Goal: Information Seeking & Learning: Learn about a topic

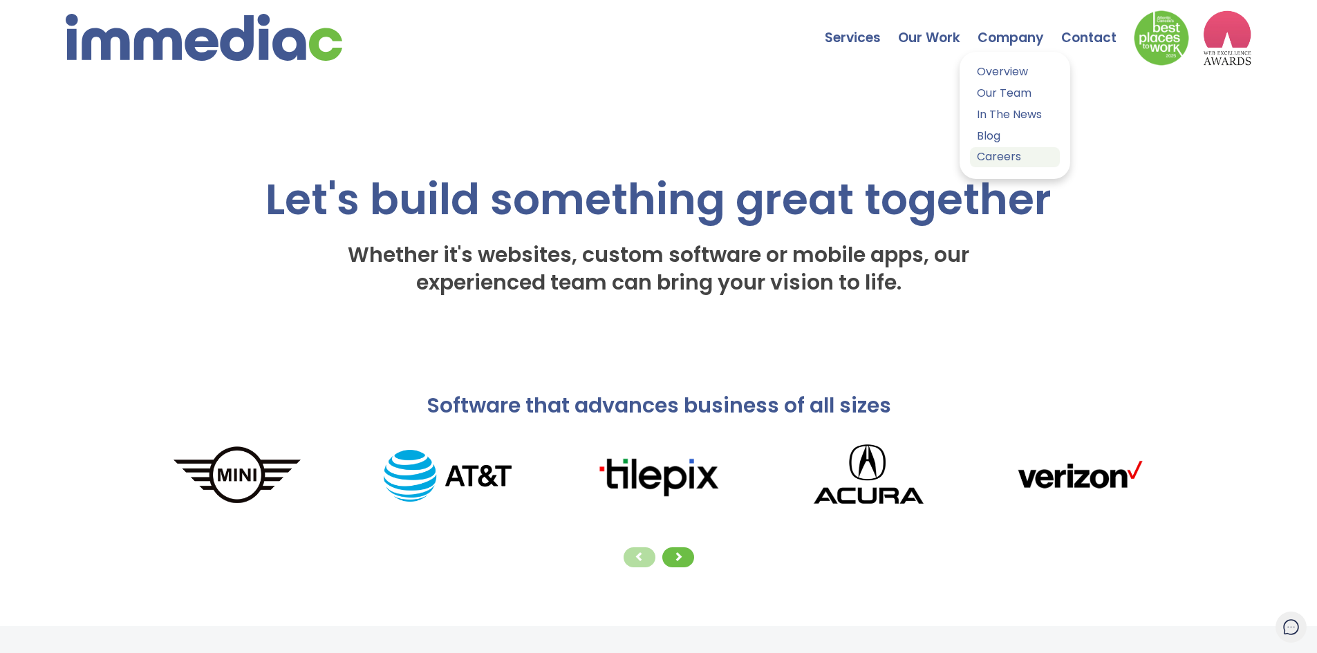
click at [1006, 159] on link "Careers" at bounding box center [1015, 157] width 90 height 20
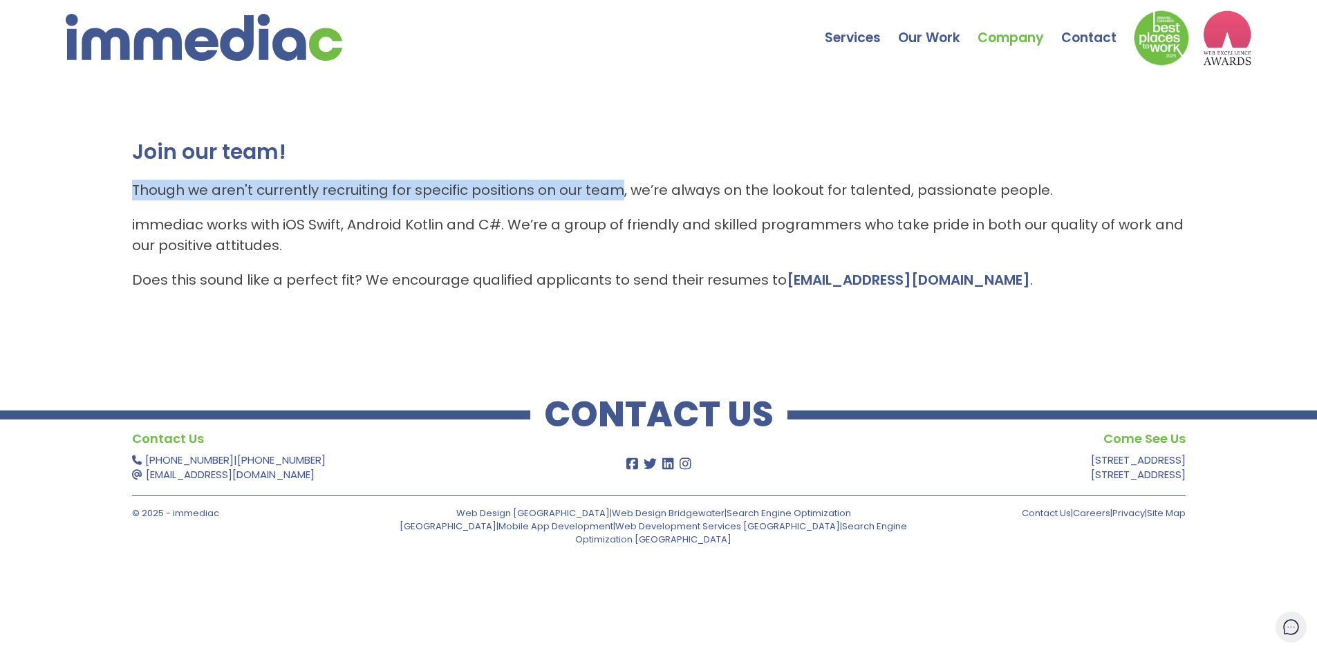
drag, startPoint x: 120, startPoint y: 190, endPoint x: 614, endPoint y: 178, distance: 494.3
click at [614, 178] on div "Join our team! Though we aren't currently recruiting for specific positions on …" at bounding box center [658, 221] width 1317 height 276
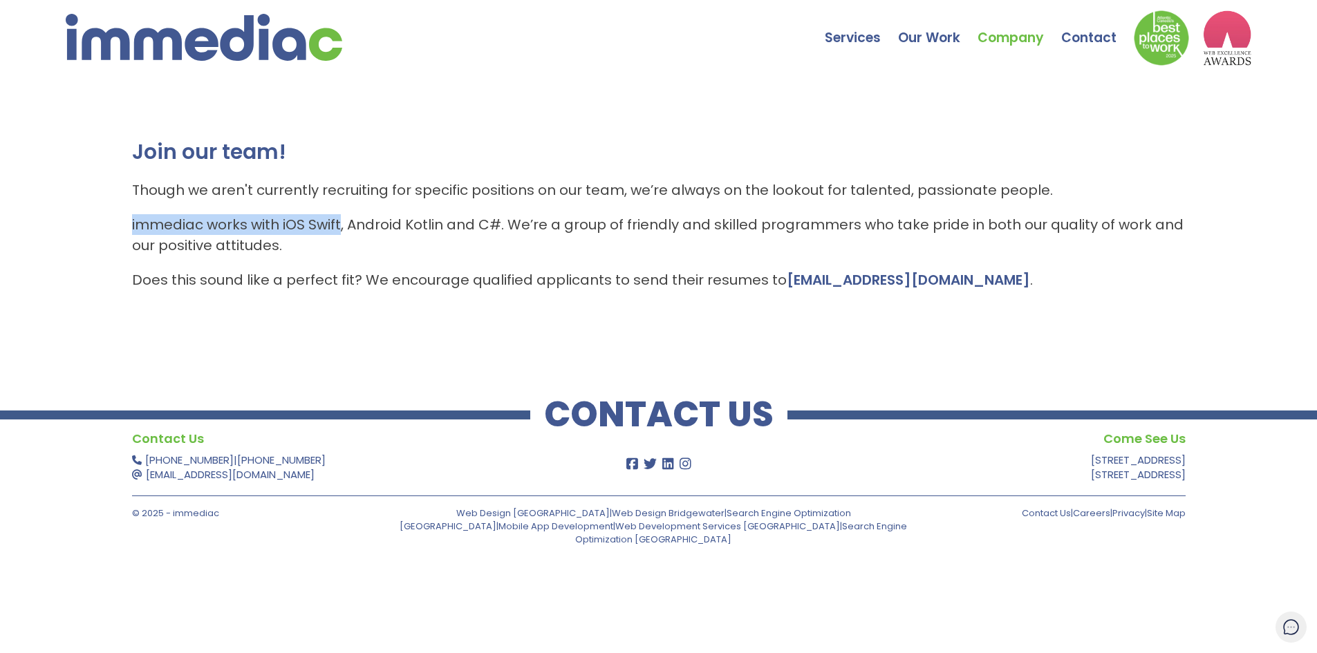
drag, startPoint x: 124, startPoint y: 224, endPoint x: 338, endPoint y: 220, distance: 214.3
click at [338, 220] on div "Join our team! Though we aren't currently recruiting for specific positions on …" at bounding box center [658, 221] width 1317 height 276
click at [389, 223] on p "immediac works with iOS Swift, Android Kotlin and C#. We’re a group of friendly…" at bounding box center [658, 234] width 1053 height 41
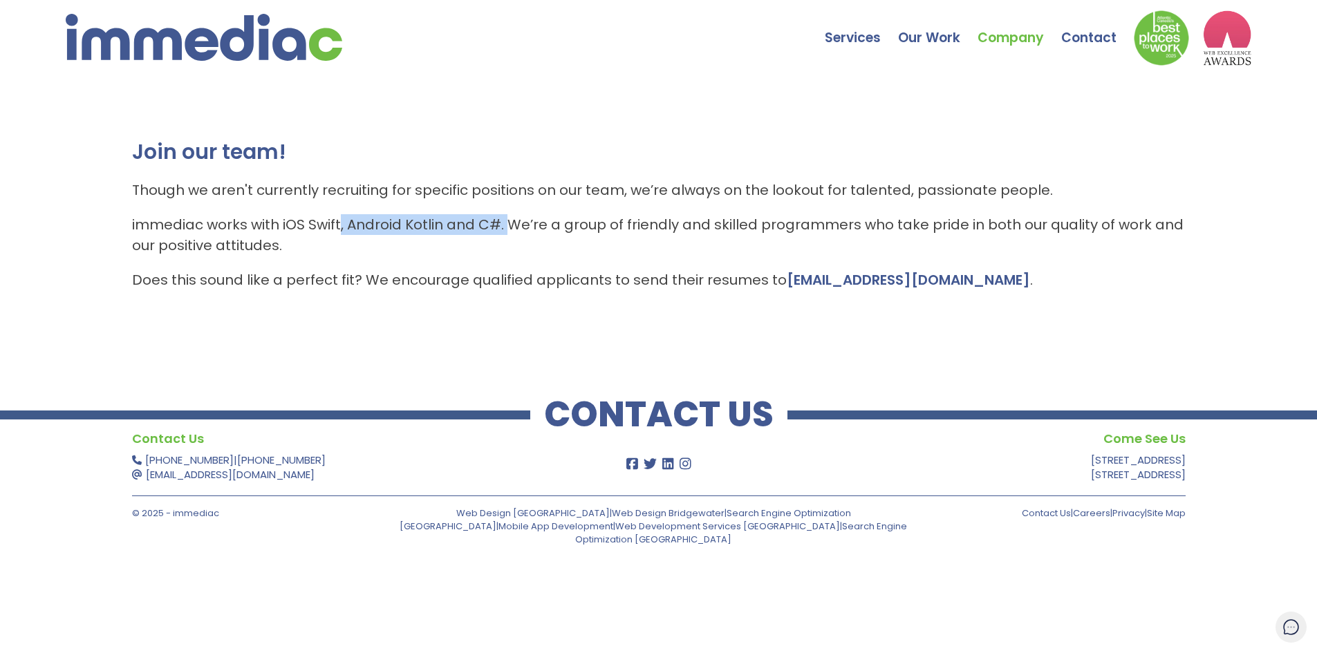
drag, startPoint x: 338, startPoint y: 218, endPoint x: 507, endPoint y: 216, distance: 168.7
click at [507, 216] on p "immediac works with iOS Swift, Android Kotlin and C#. We’re a group of friendly…" at bounding box center [658, 234] width 1053 height 41
click at [829, 326] on div "Join our team! Though we aren't currently recruiting for specific positions on …" at bounding box center [658, 221] width 1317 height 276
click at [1151, 30] on img at bounding box center [1160, 37] width 55 height 55
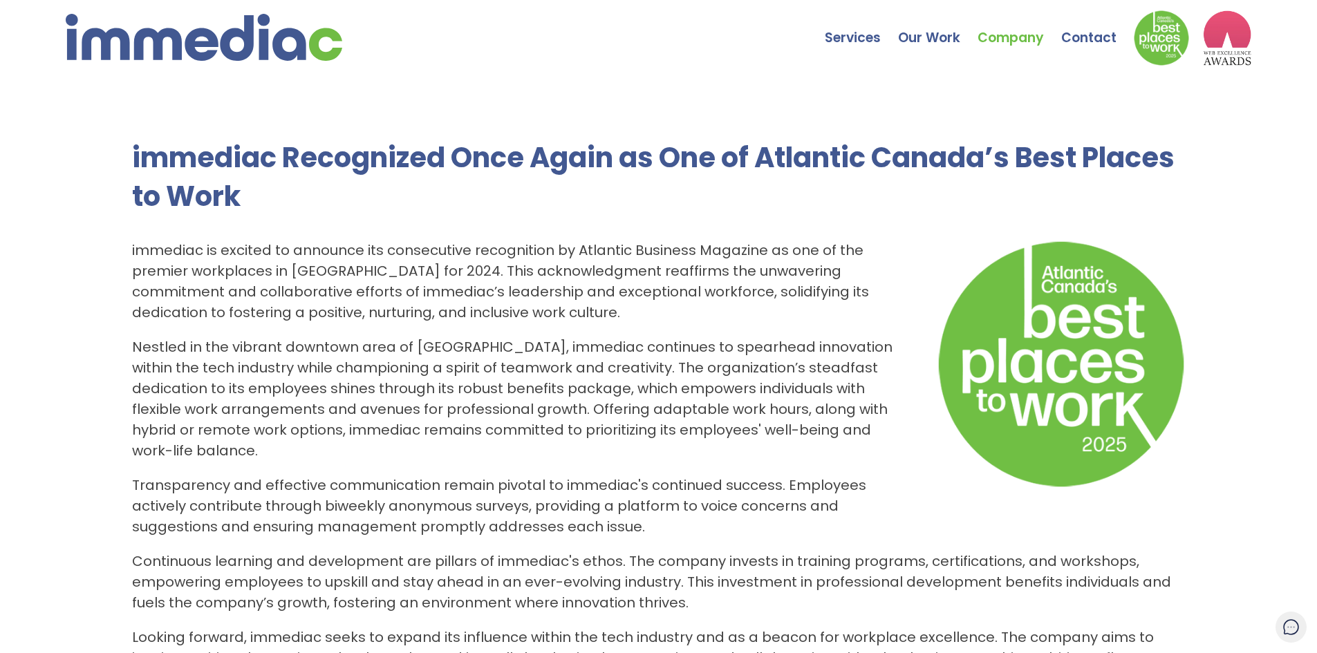
click at [281, 23] on img at bounding box center [204, 37] width 276 height 47
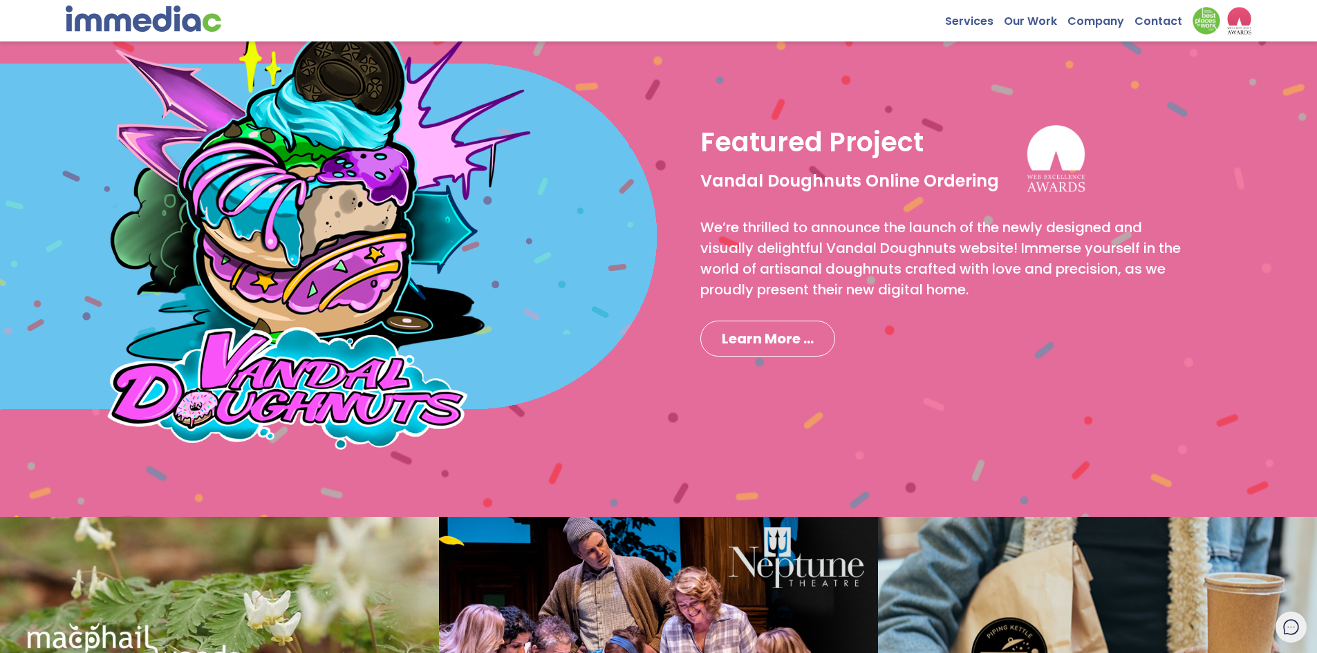
scroll to position [1106, 0]
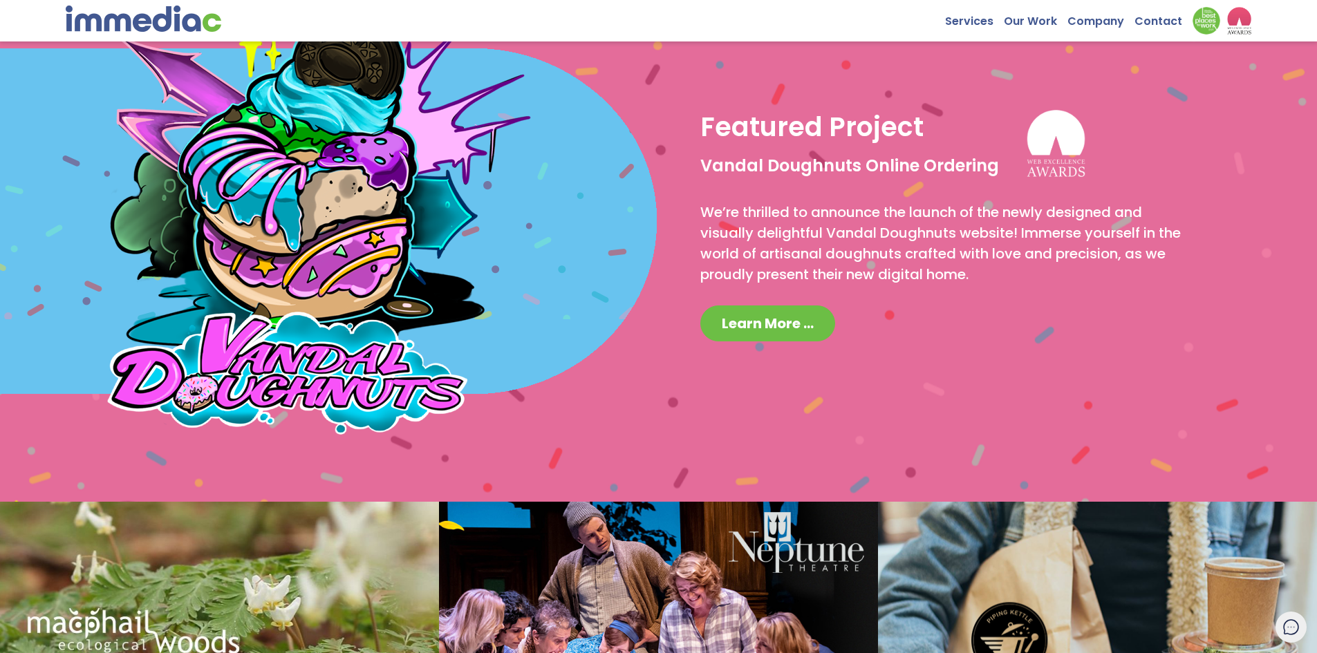
click at [807, 323] on span "Learn More ..." at bounding box center [768, 323] width 92 height 19
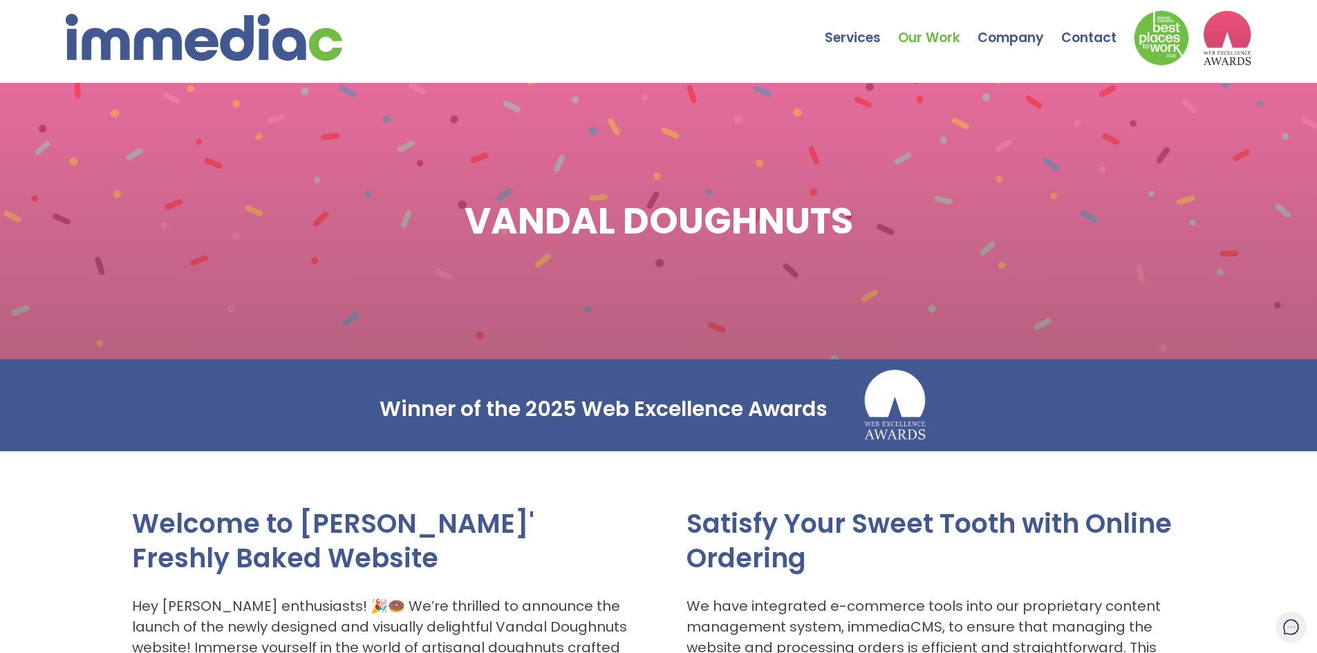
click at [155, 21] on img at bounding box center [204, 37] width 276 height 47
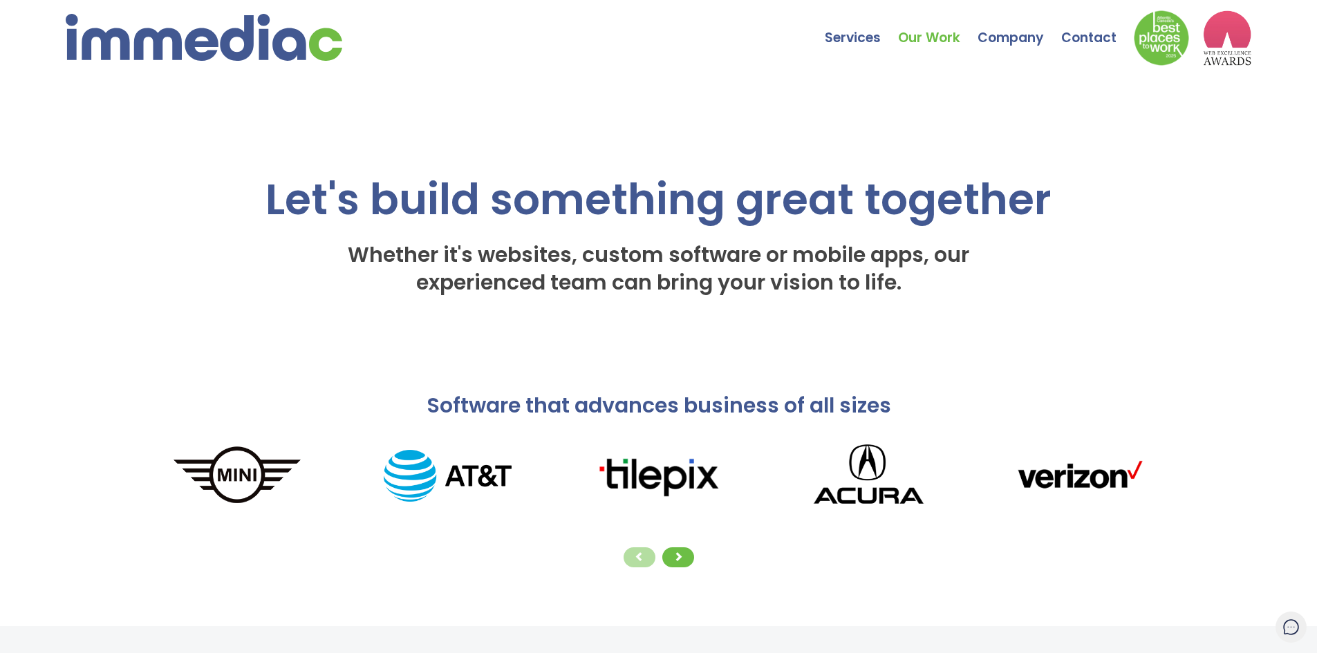
click at [934, 36] on link "Our Work" at bounding box center [937, 27] width 79 height 48
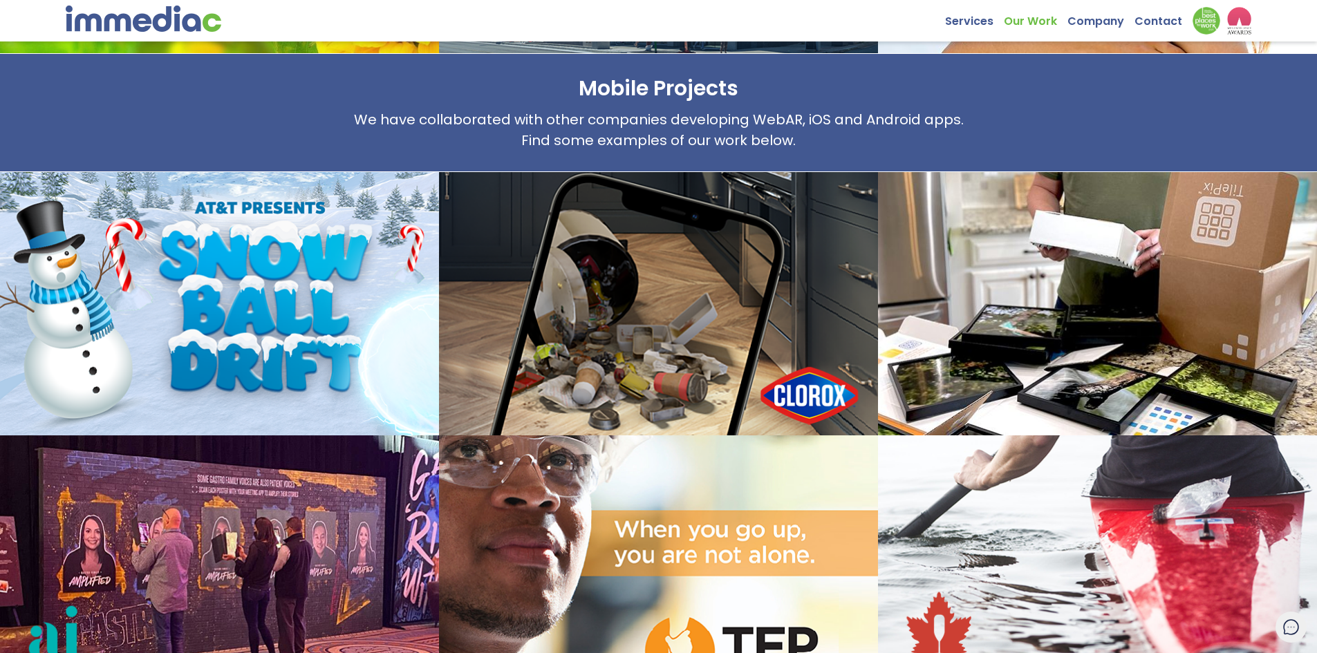
scroll to position [1377, 0]
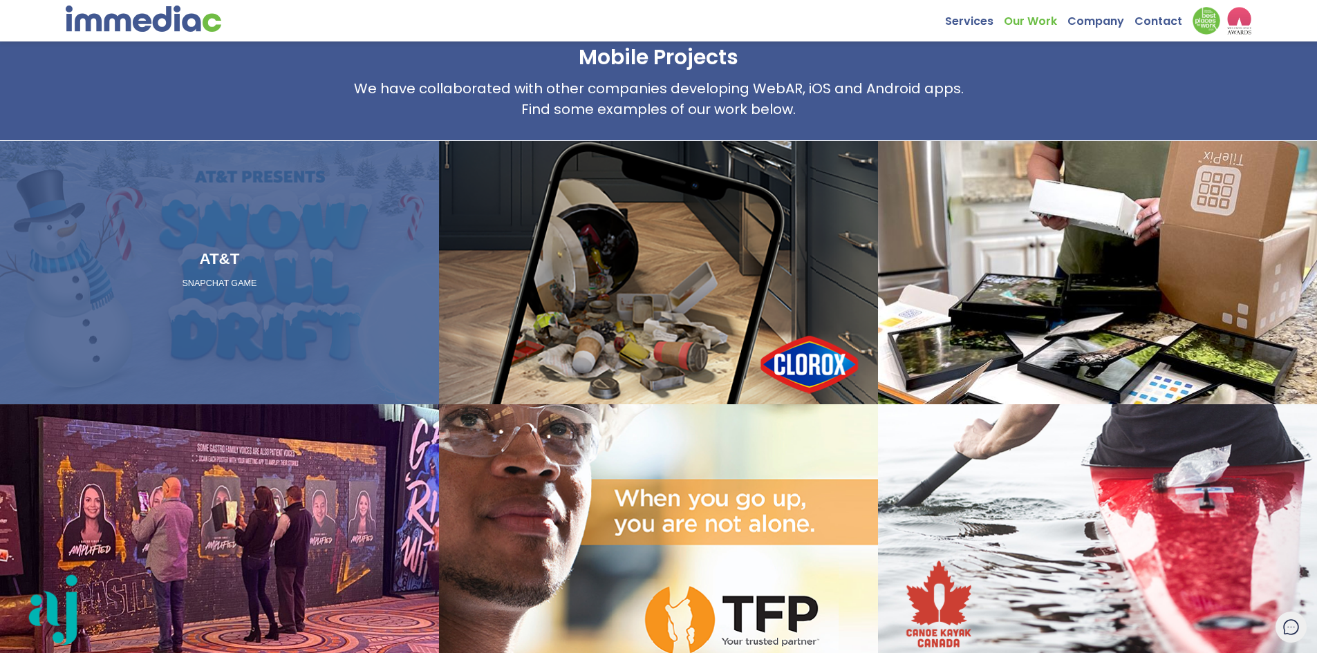
click at [246, 250] on h3 "AT&T" at bounding box center [220, 258] width 428 height 23
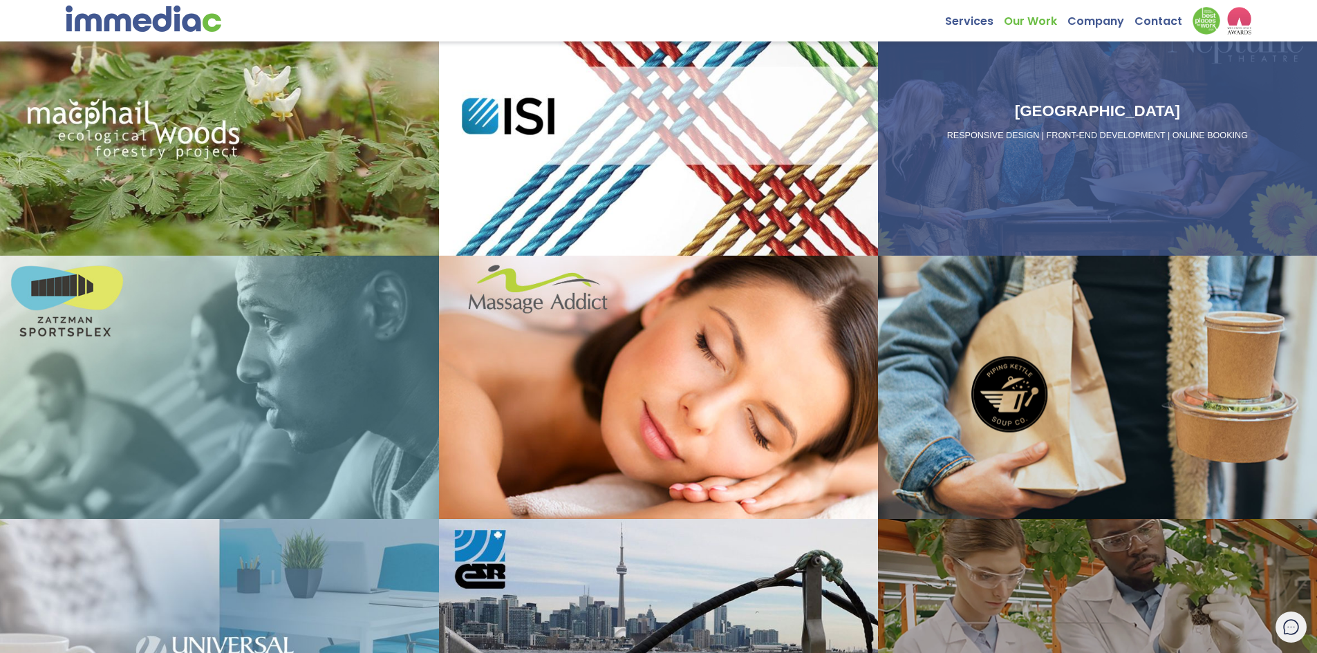
scroll to position [0, 0]
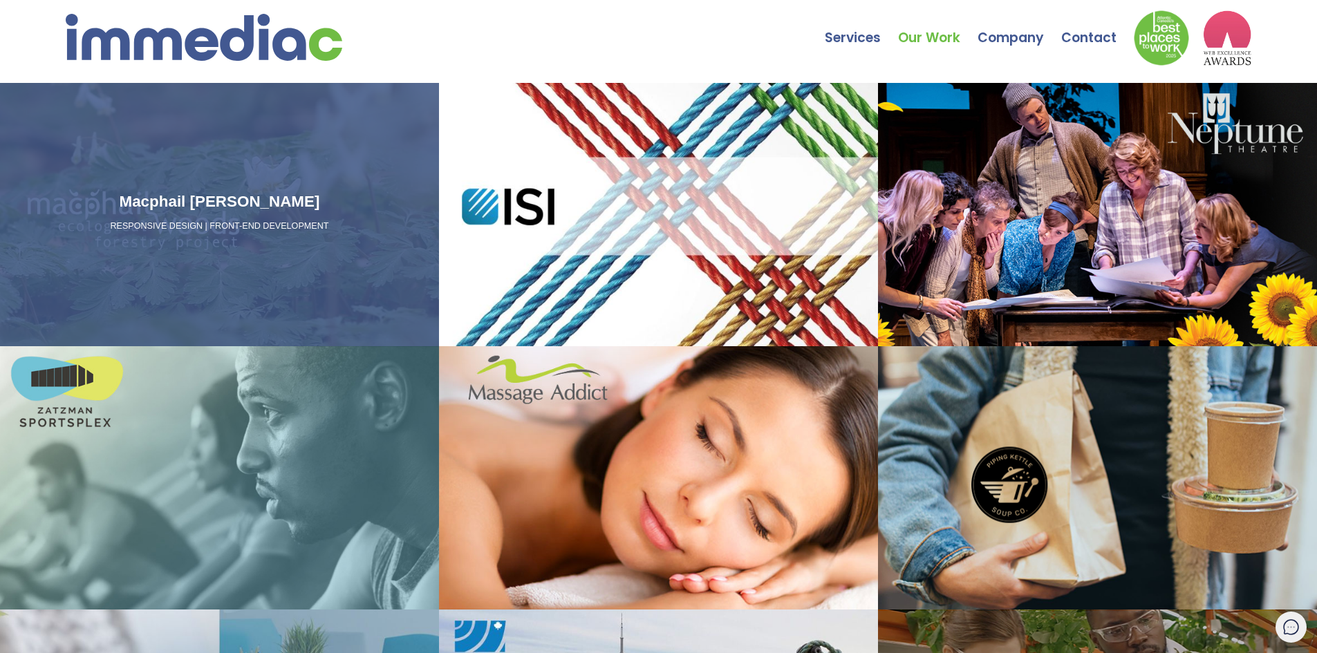
click at [265, 191] on h3 "Macphail Woods" at bounding box center [220, 201] width 428 height 23
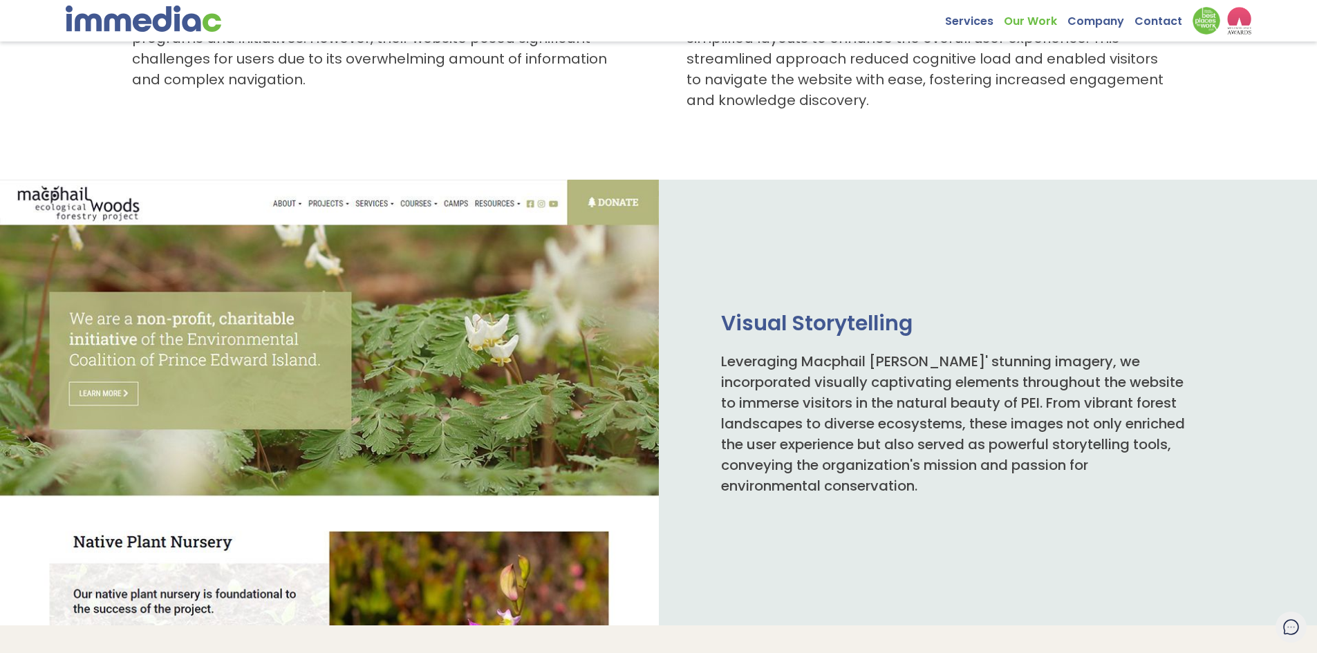
scroll to position [829, 0]
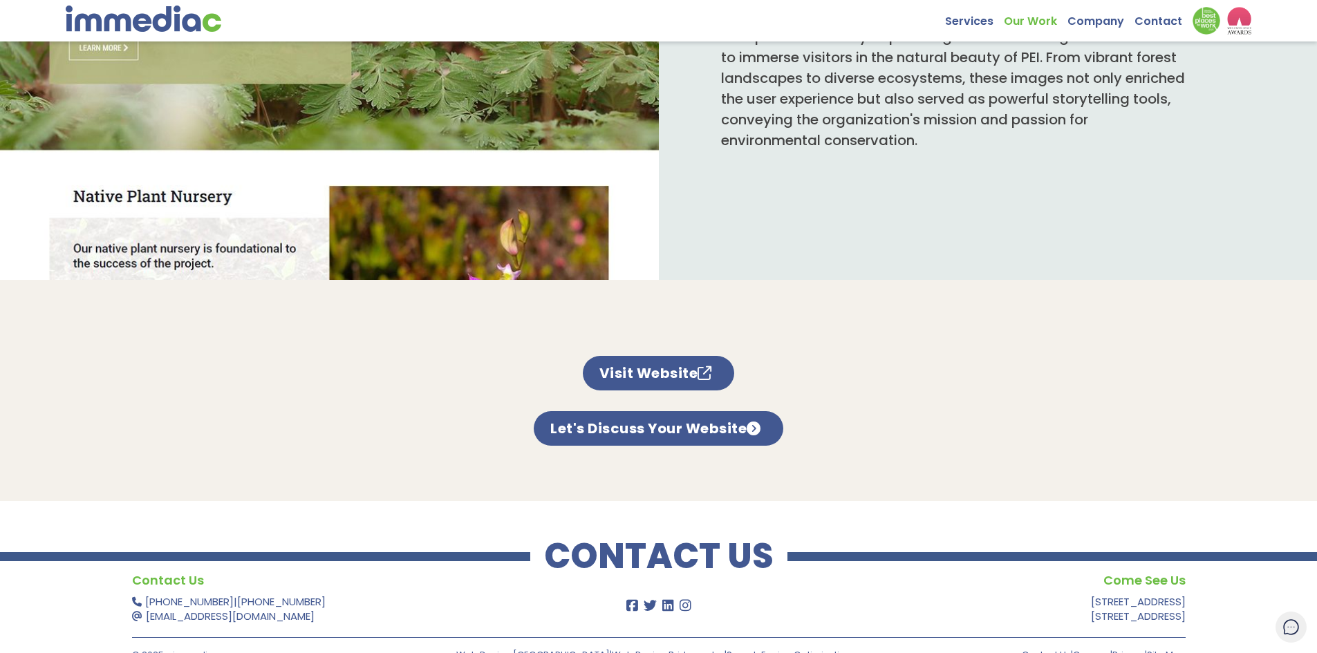
click at [652, 395] on p "Let's Discuss Your Website" at bounding box center [658, 417] width 249 height 55
click at [652, 370] on link "Visit Website" at bounding box center [659, 373] width 152 height 35
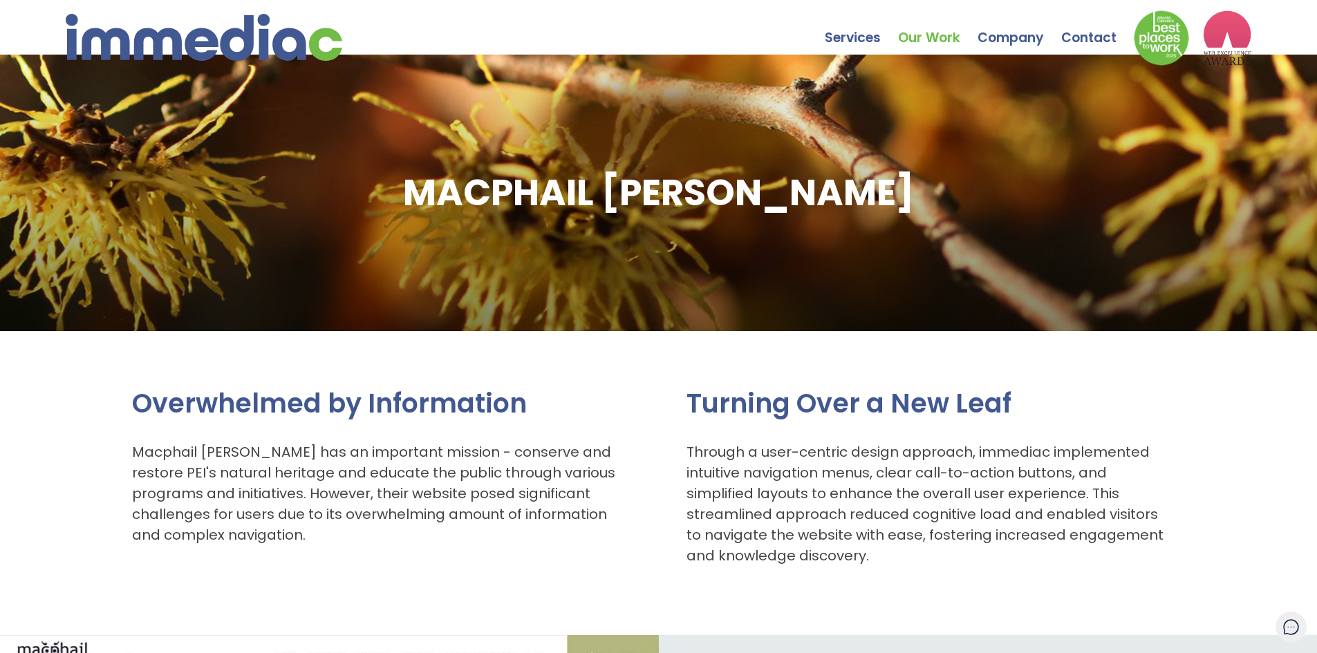
scroll to position [0, 0]
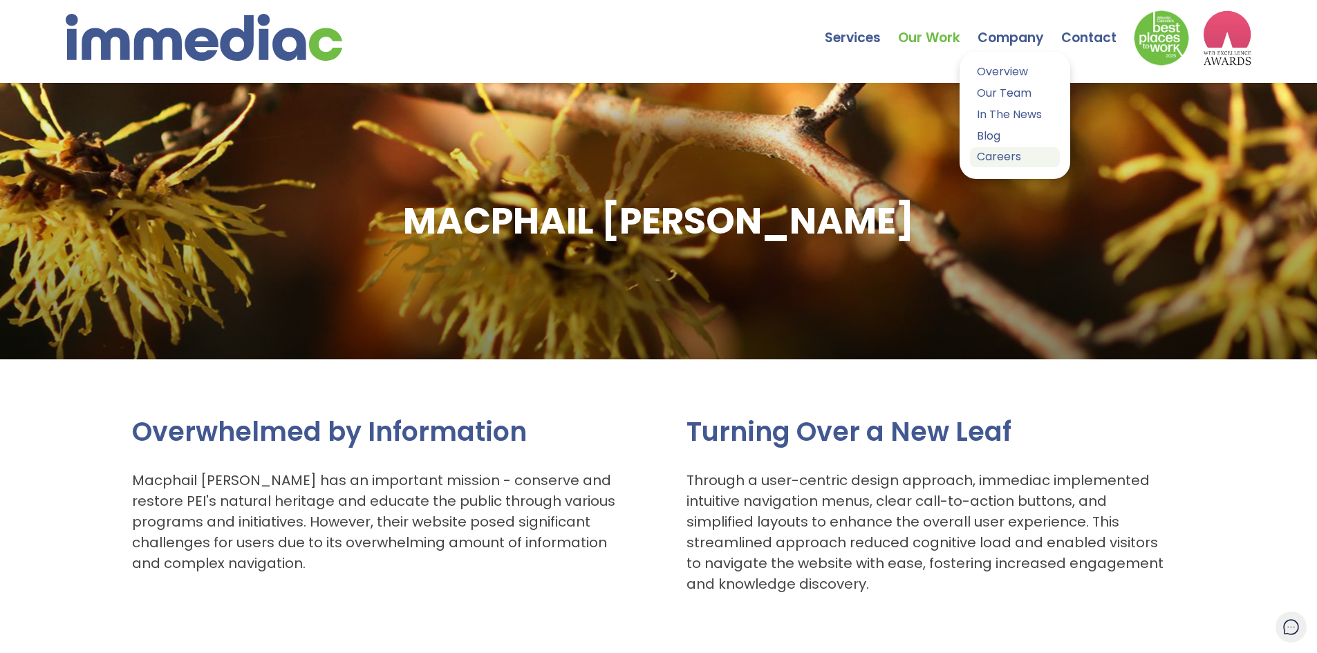
click at [1017, 158] on link "Careers" at bounding box center [1015, 157] width 90 height 20
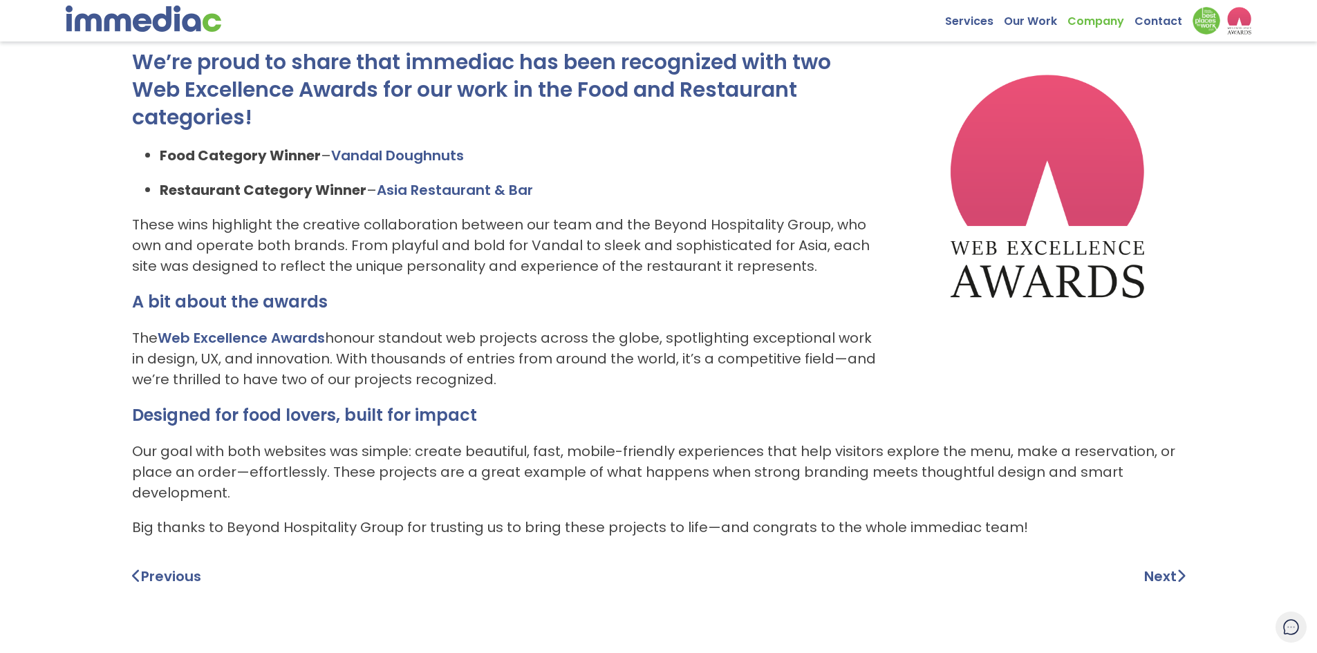
scroll to position [135, 0]
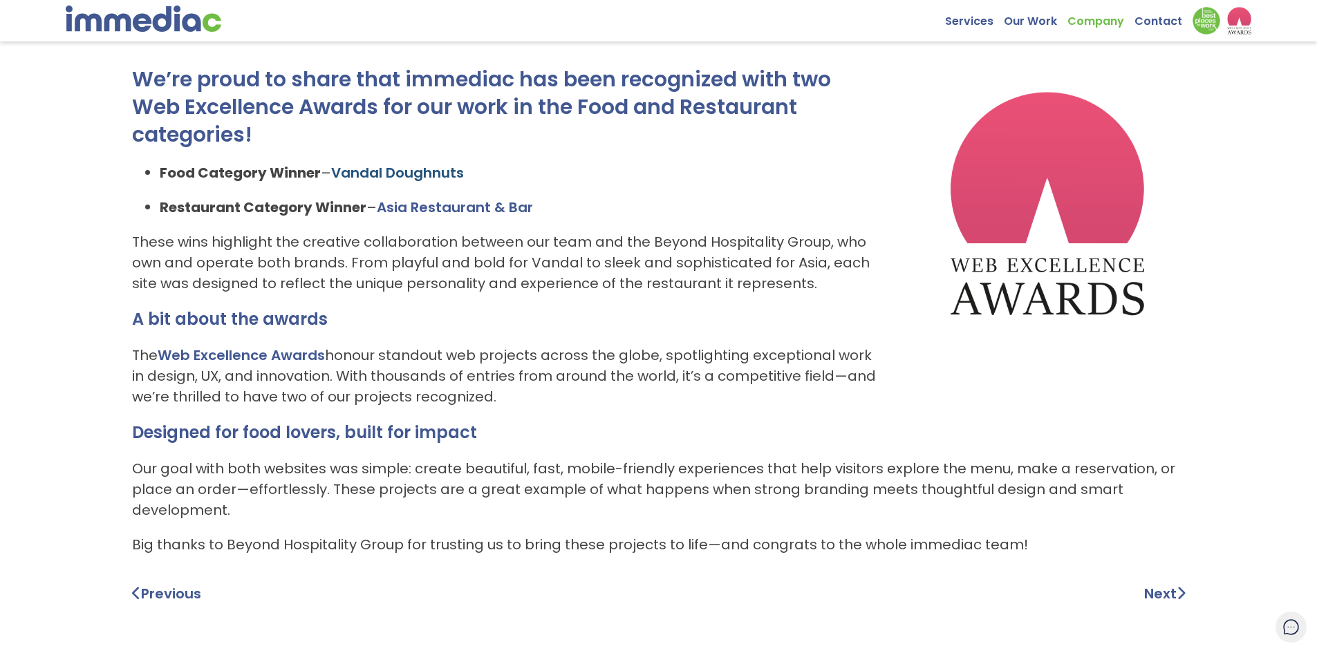
click at [414, 170] on link "Vandal Doughnuts" at bounding box center [397, 172] width 133 height 19
click at [433, 207] on link "Asia Restaurant & Bar" at bounding box center [455, 207] width 156 height 19
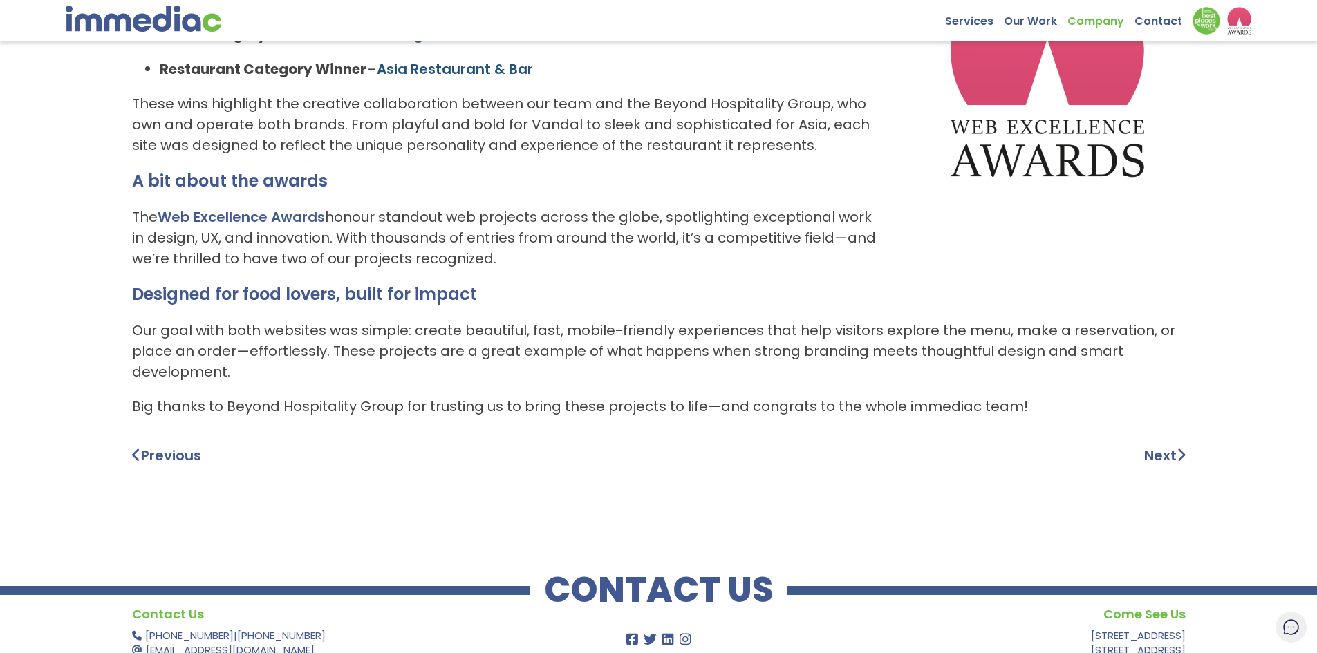
scroll to position [0, 0]
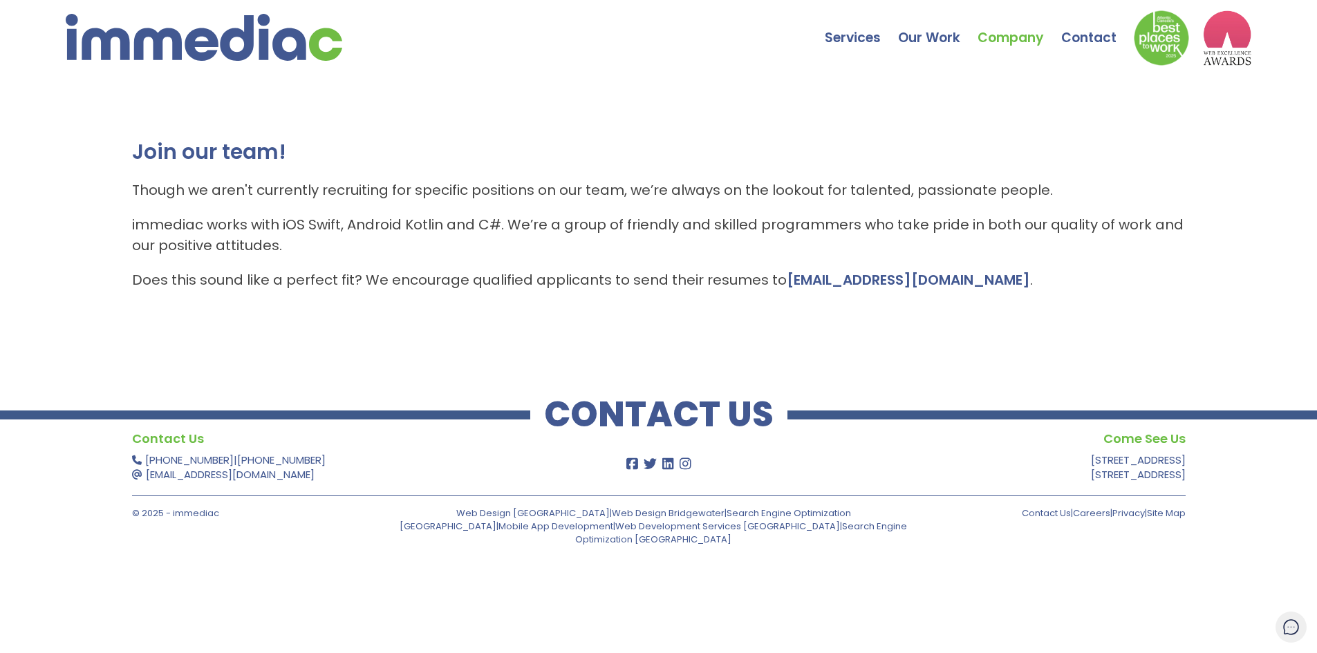
click at [419, 225] on p "immediac works with iOS Swift, Android Kotlin and C#. We’re a group of friendly…" at bounding box center [658, 234] width 1053 height 41
